Goal: Check status: Check status

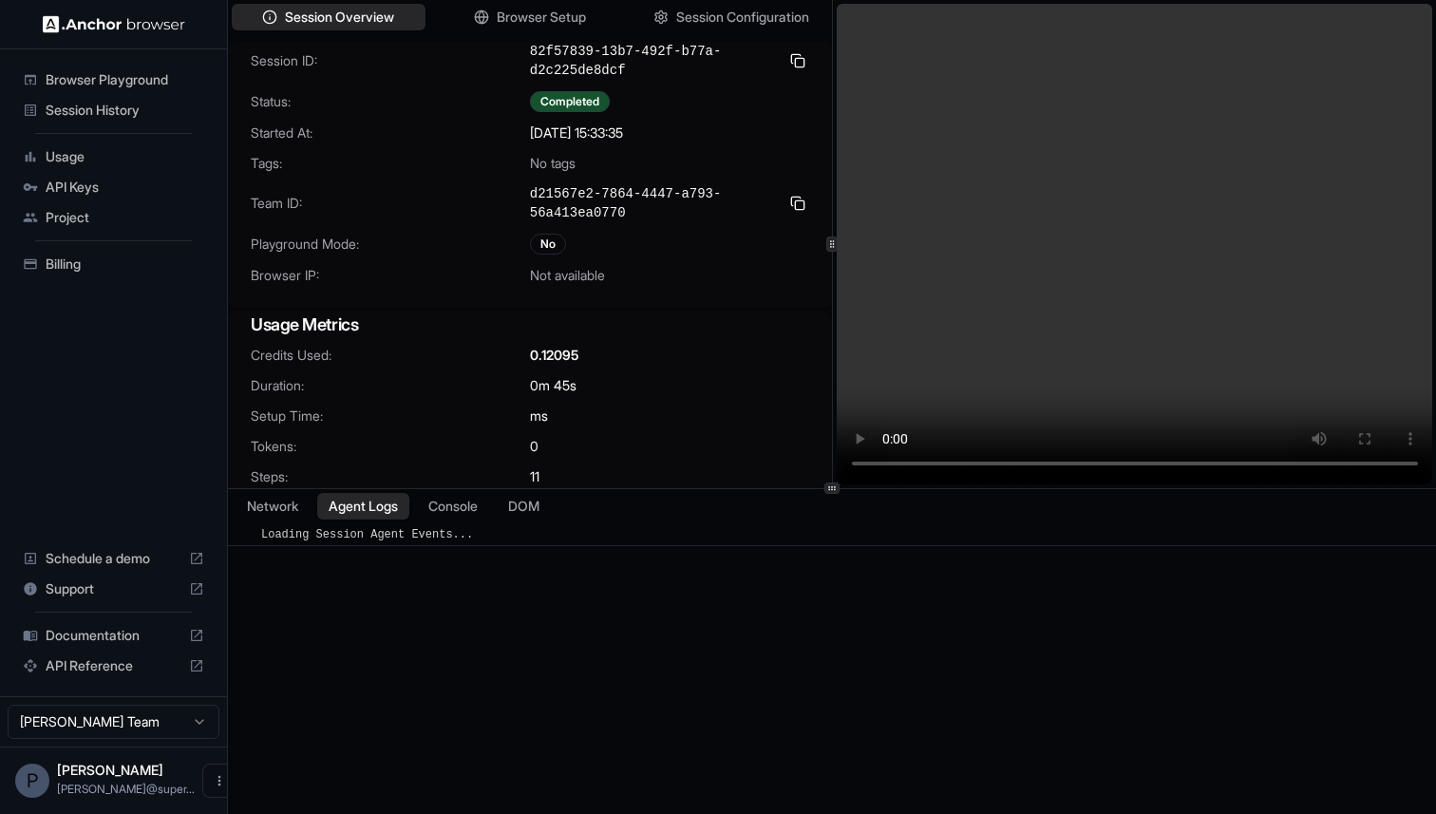
click at [59, 152] on span "Usage" at bounding box center [125, 156] width 159 height 19
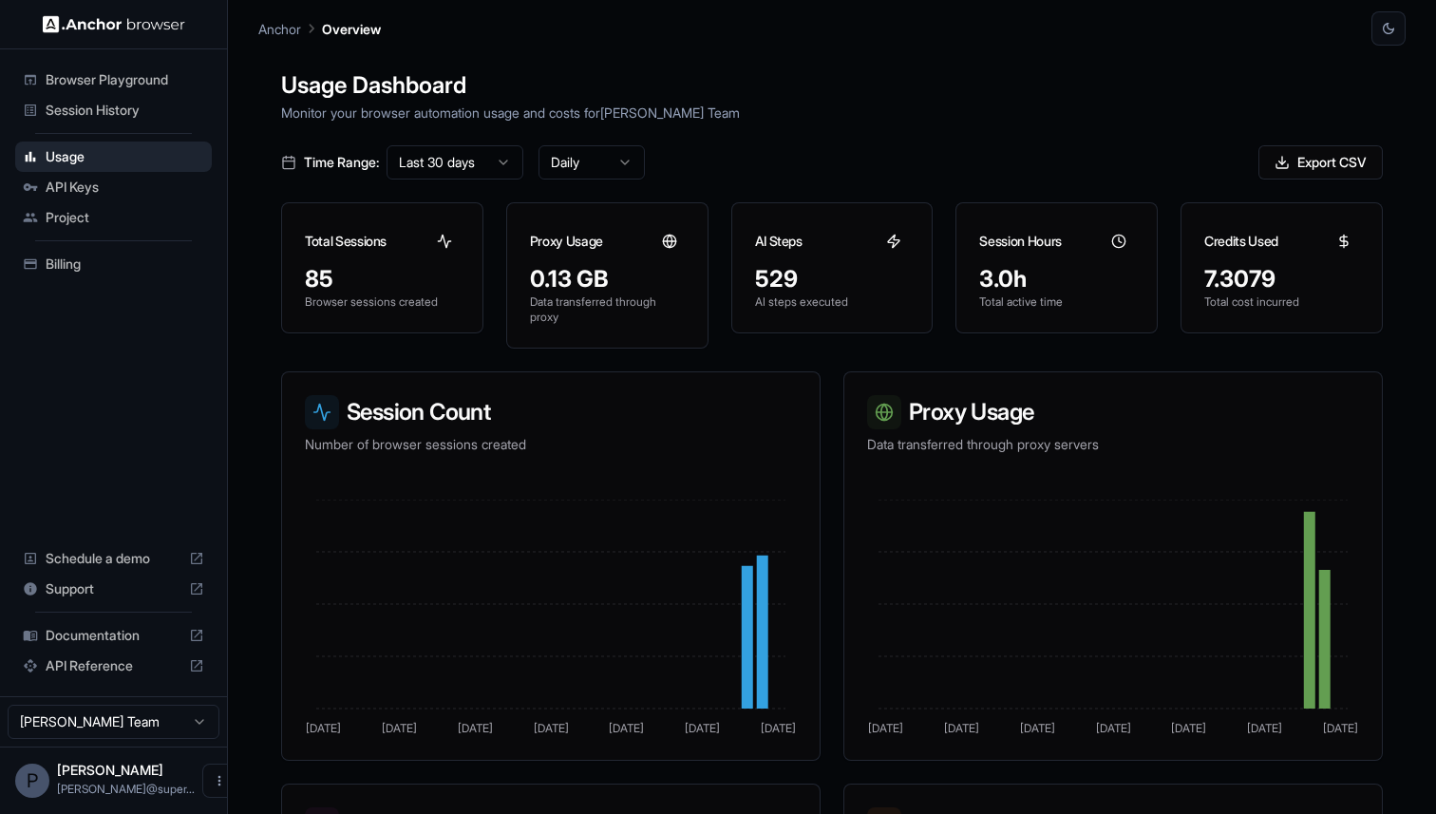
click at [136, 115] on span "Session History" at bounding box center [125, 110] width 159 height 19
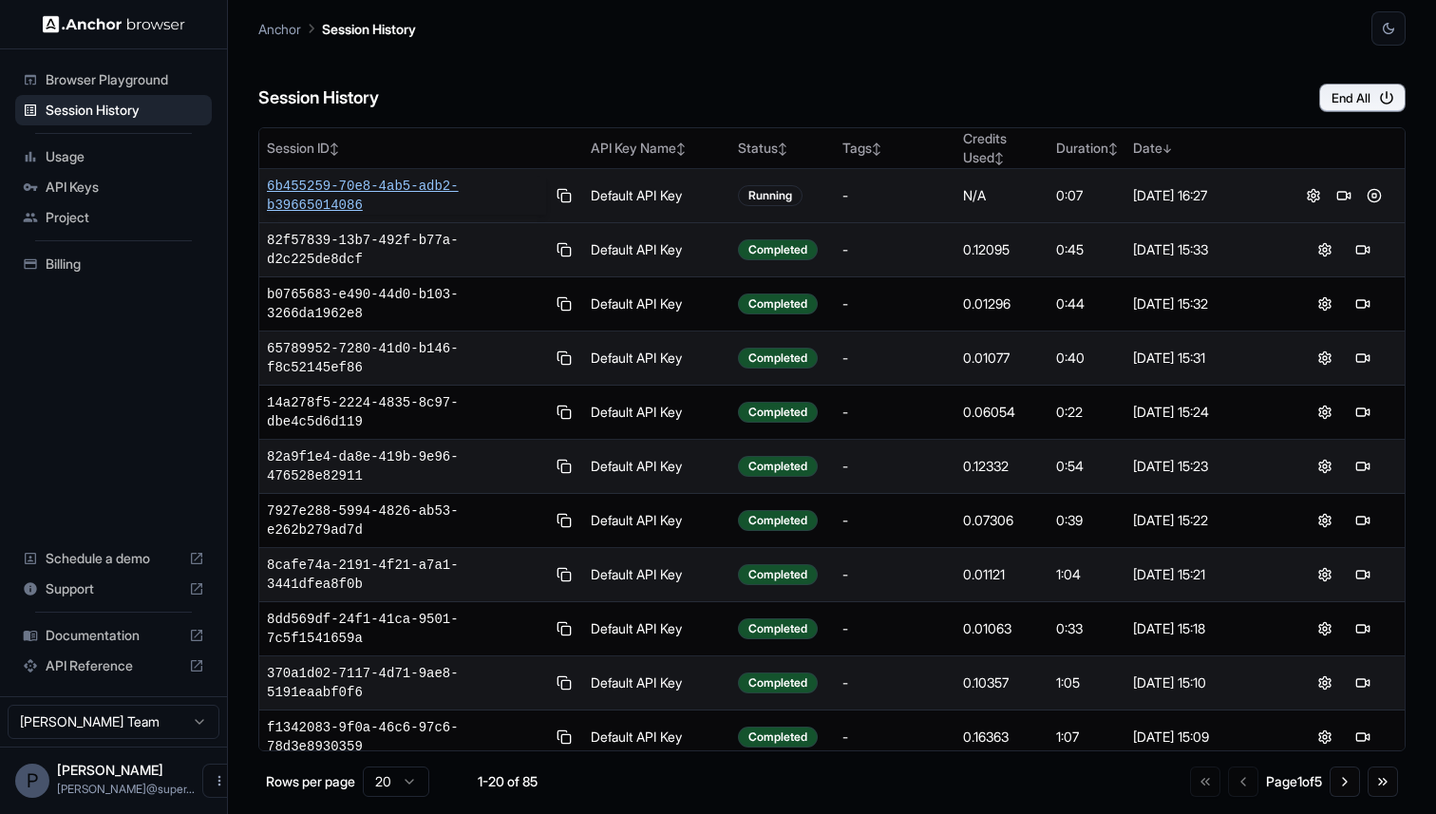
click at [366, 187] on span "6b455259-70e8-4ab5-adb2-b39665014086" at bounding box center [406, 196] width 279 height 38
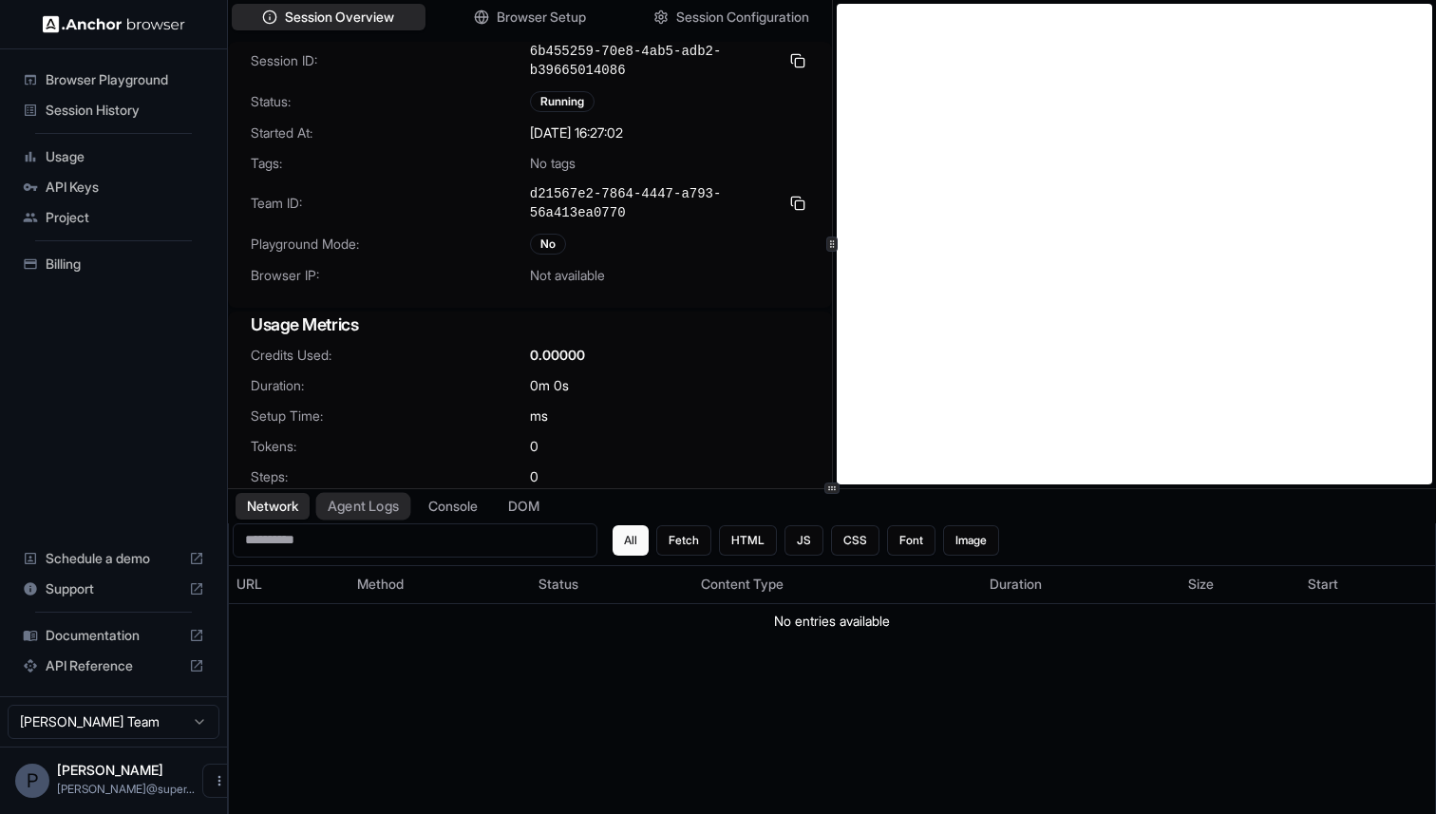
click at [367, 500] on button "Agent Logs" at bounding box center [363, 506] width 95 height 28
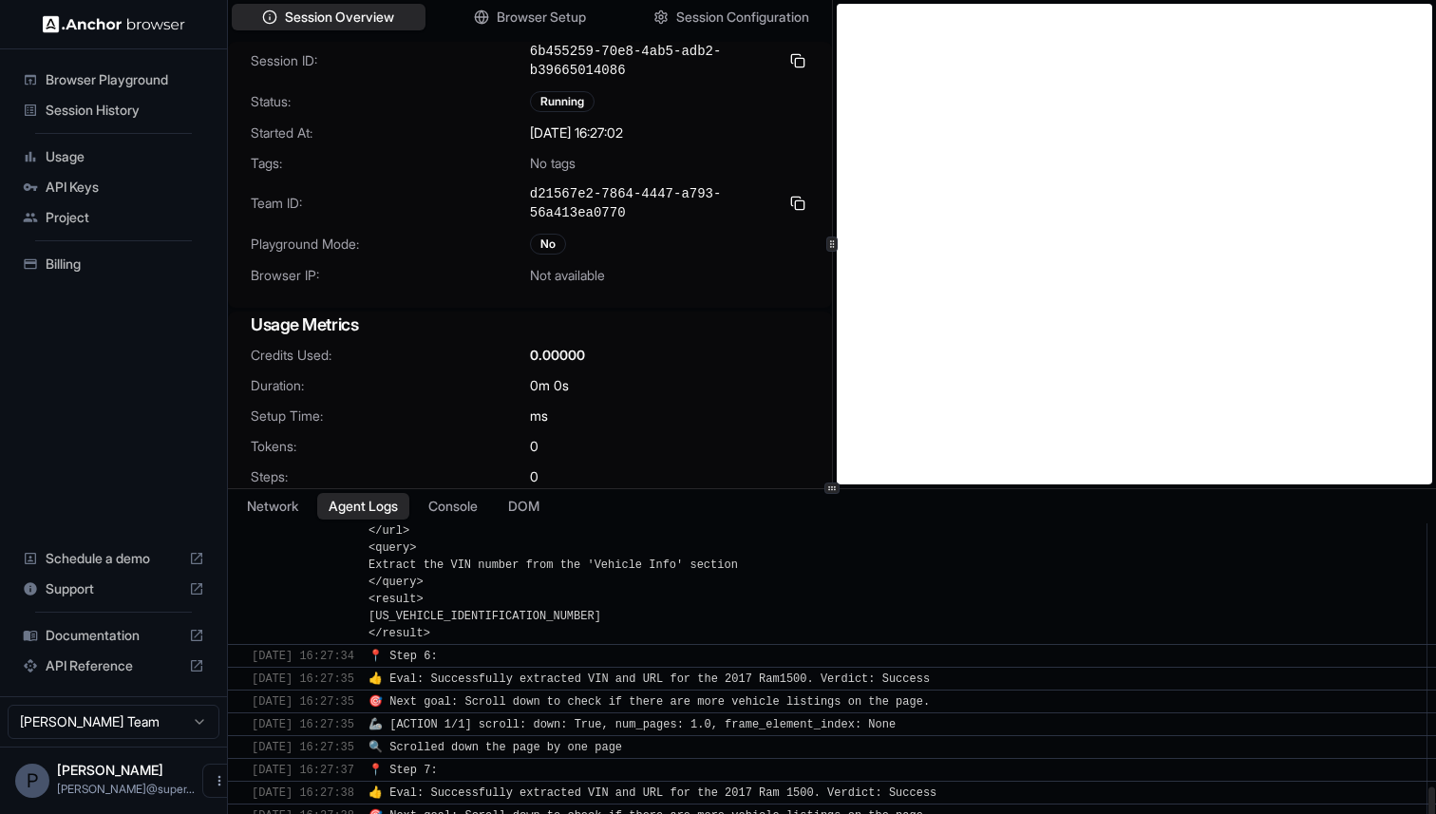
scroll to position [1418, 0]
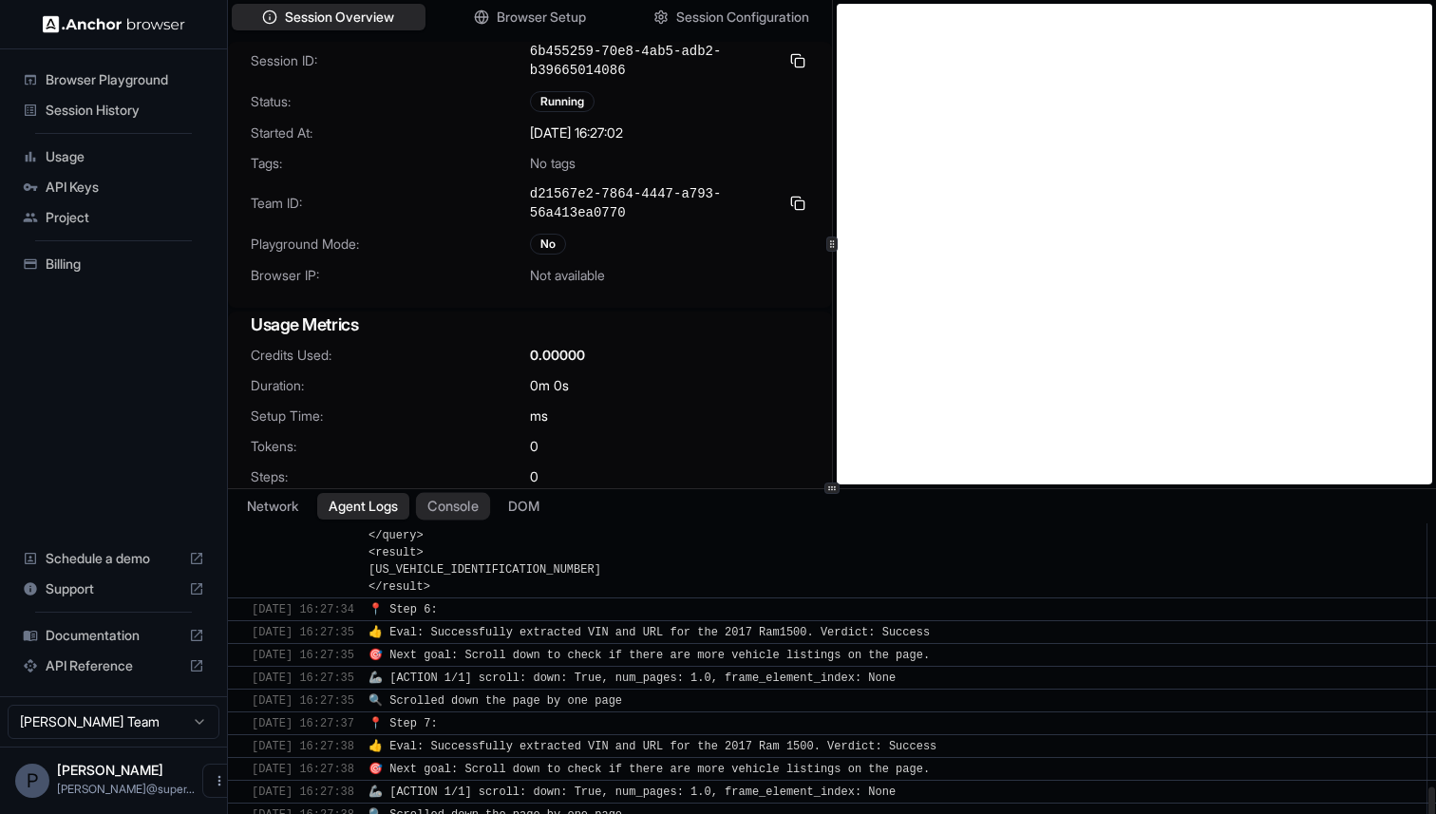
click at [450, 511] on button "Console" at bounding box center [453, 506] width 74 height 28
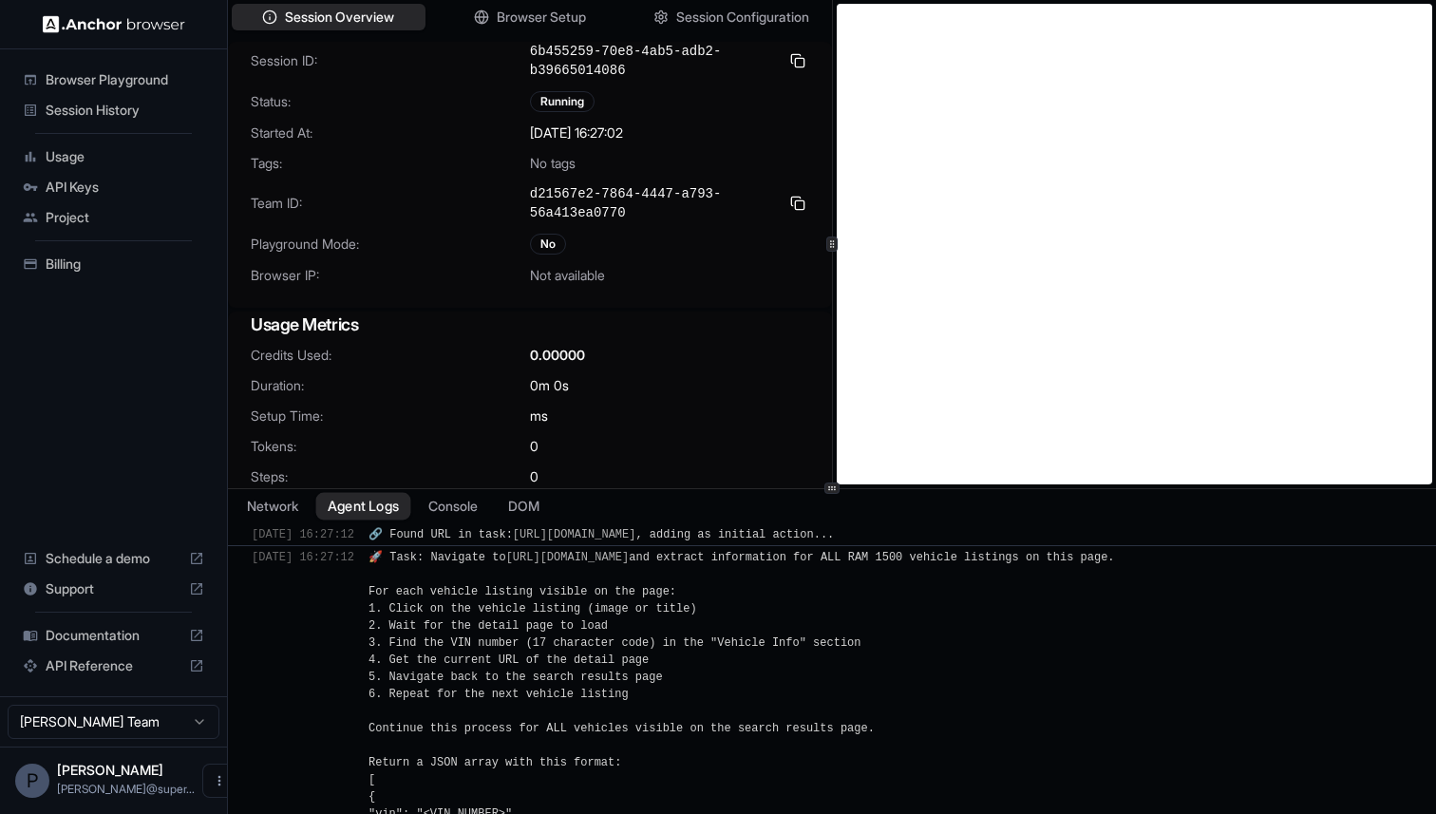
click at [392, 511] on button "Agent Logs" at bounding box center [363, 506] width 95 height 28
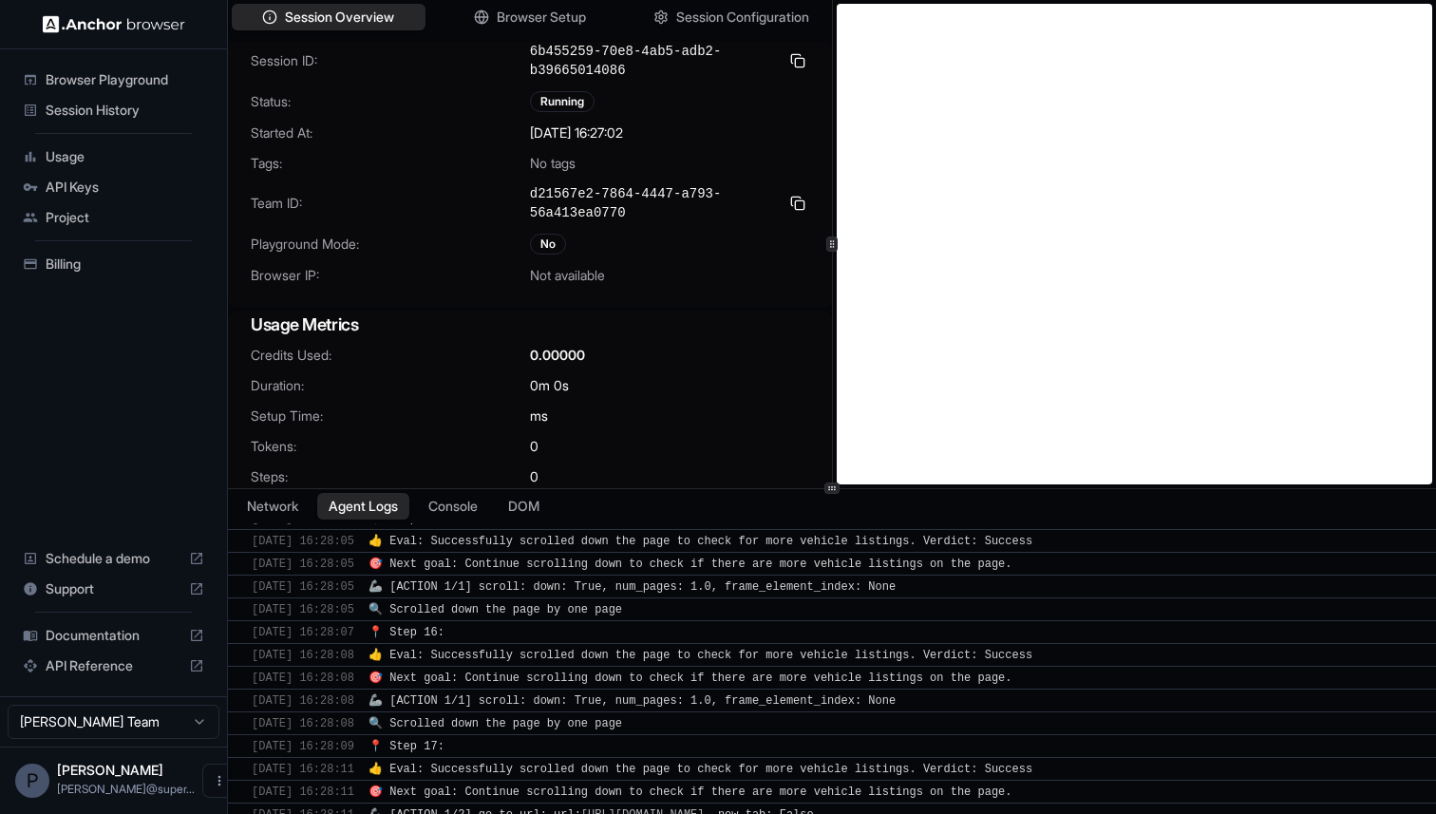
scroll to position [0, 0]
